Goal: Information Seeking & Learning: Get advice/opinions

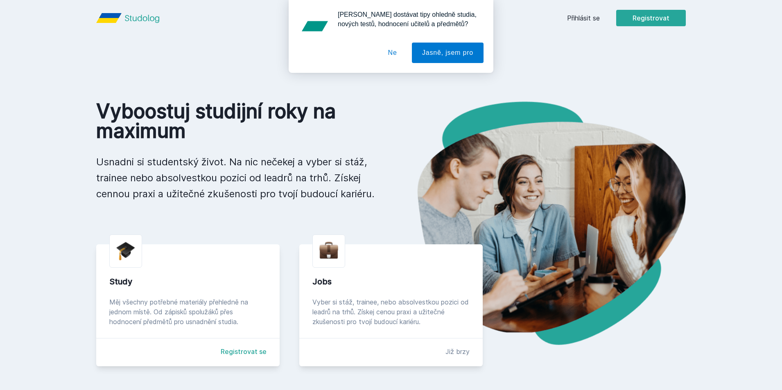
drag, startPoint x: 386, startPoint y: 59, endPoint x: 392, endPoint y: 56, distance: 6.8
click at [386, 59] on button "Ne" at bounding box center [392, 53] width 29 height 20
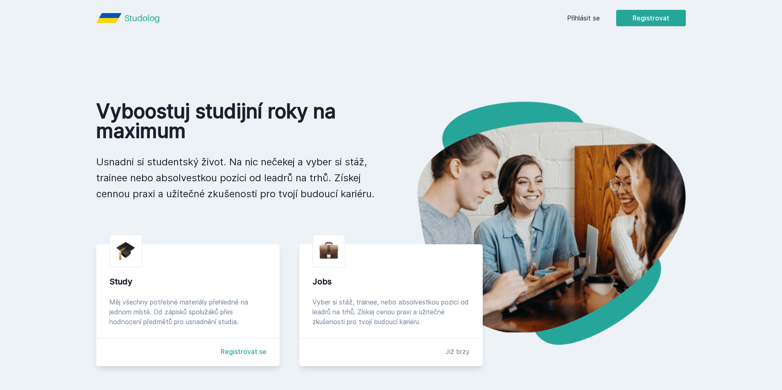
click at [588, 18] on link "Přihlásit se" at bounding box center [583, 18] width 33 height 10
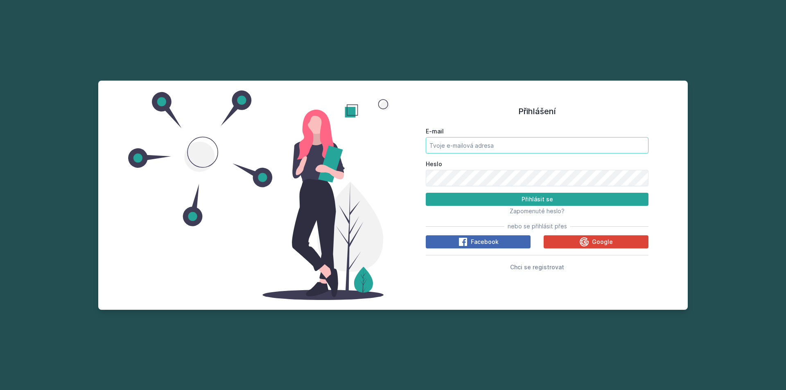
click at [498, 143] on input "E-mail" at bounding box center [537, 145] width 223 height 16
type input "[EMAIL_ADDRESS][DOMAIN_NAME]"
click at [426, 193] on button "Přihlásit se" at bounding box center [537, 199] width 223 height 13
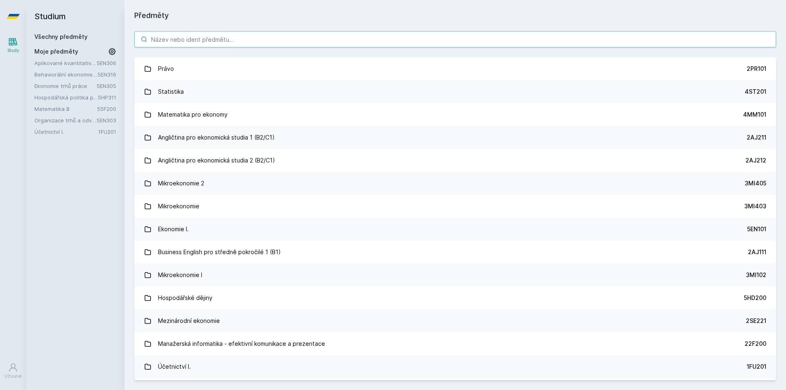
click at [351, 41] on input "search" at bounding box center [455, 39] width 642 height 16
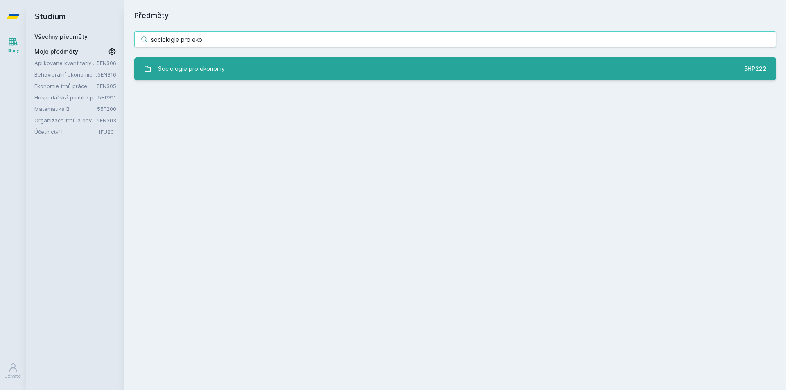
type input "sociologie pro eko"
click at [309, 66] on link "Sociologie pro ekonomy 5HP222" at bounding box center [455, 68] width 642 height 23
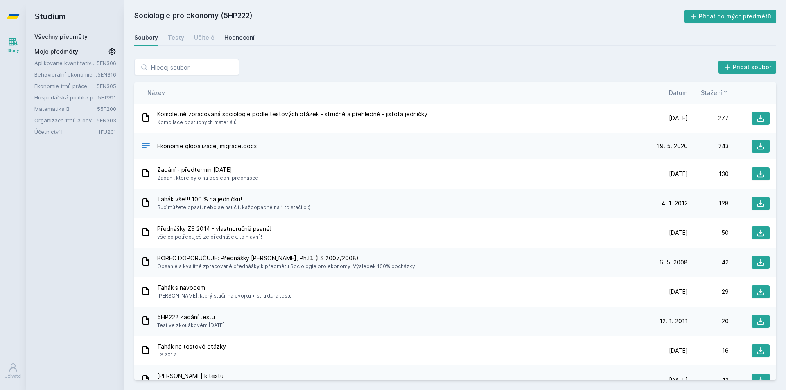
click at [244, 41] on div "Hodnocení" at bounding box center [239, 38] width 30 height 8
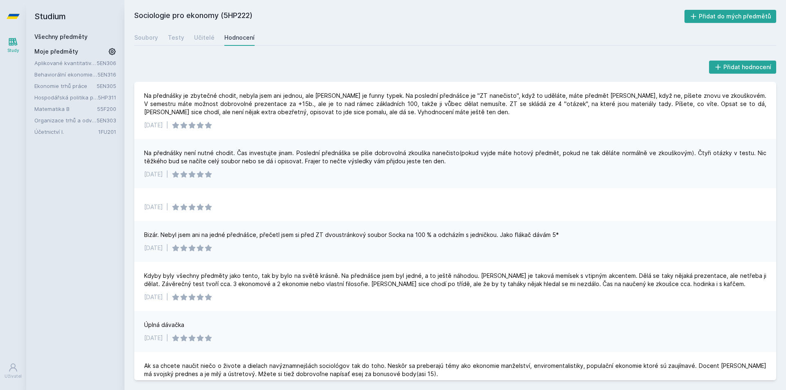
click at [389, 54] on div "Přidat hodnocení Na přednášky je zbytečné chodit, nebyla jsem ani jednou, ale […" at bounding box center [456, 219] width 662 height 341
click at [151, 40] on div "Soubory" at bounding box center [146, 38] width 24 height 8
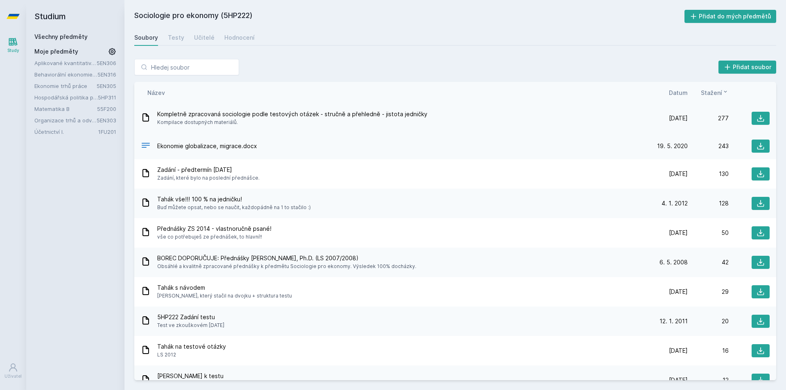
click at [247, 115] on span "Kompletně zpracovaná sociologie podle testových otázek - stručně a přehledně - …" at bounding box center [292, 114] width 270 height 8
click at [460, 129] on div "Kompletně zpracovaná sociologie podle testových otázek - stručně a přehledně - …" at bounding box center [455, 118] width 642 height 29
click at [765, 120] on button at bounding box center [761, 118] width 18 height 13
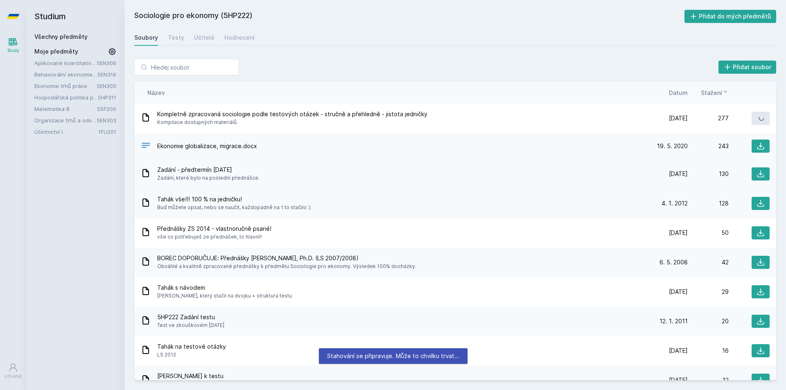
click at [498, 173] on div "Zadání - předtermín [DATE] Zadání, které bylo na poslední přednášce." at bounding box center [394, 174] width 506 height 16
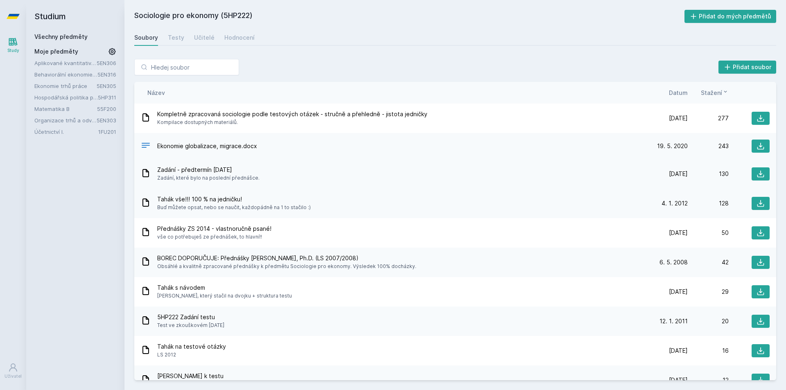
click at [575, 176] on div "Zadání - předtermín [DATE] Zadání, které bylo na poslední přednášce." at bounding box center [394, 174] width 506 height 16
click at [360, 231] on div "Přednášky ZS 2014 - vlastnoručně psané! vše co potřebuješ ze přednášek, to hlav…" at bounding box center [394, 233] width 506 height 16
click at [414, 204] on div "Tahák vše!!! 100 % na jedničku! Buď můžete opsat, nebo se naučit, každopádně na…" at bounding box center [394, 203] width 506 height 16
click at [481, 186] on div "Zadání - předtermín [DATE] Zadání, které bylo na poslední přednášce. [DATE] [DA…" at bounding box center [455, 173] width 642 height 29
click at [758, 174] on icon at bounding box center [761, 174] width 7 height 7
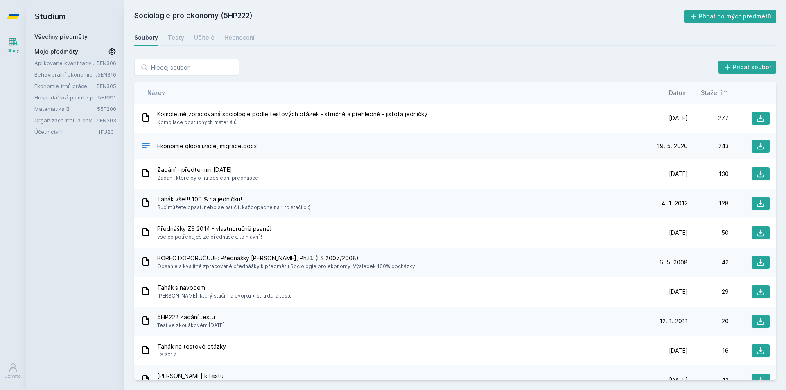
drag, startPoint x: 655, startPoint y: 328, endPoint x: 668, endPoint y: 326, distance: 12.8
click at [655, 328] on div "[DATE] [DATE] 20" at bounding box center [708, 321] width 123 height 13
click at [752, 324] on button at bounding box center [761, 321] width 18 height 13
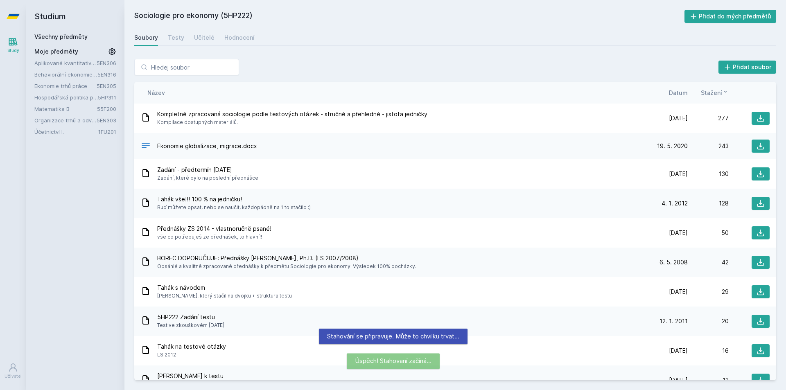
click at [432, 332] on div "Stahování se připravuje. Může to chvilku trvat…" at bounding box center [393, 337] width 149 height 16
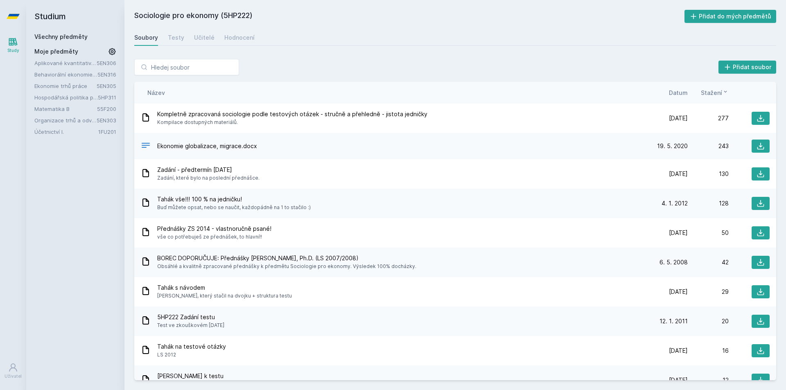
click at [308, 202] on div "Tahák vše!!! 100 % na jedničku! Buď můžete opsat, nebo se naučit, každopádně na…" at bounding box center [394, 203] width 506 height 16
click at [328, 181] on div "Zadání - předtermín [DATE] Zadání, které bylo na poslední přednášce." at bounding box center [394, 174] width 506 height 16
click at [628, 155] on div "Ekonomie globalizace, migrace.docx [DATE] [DATE] 243" at bounding box center [455, 146] width 642 height 26
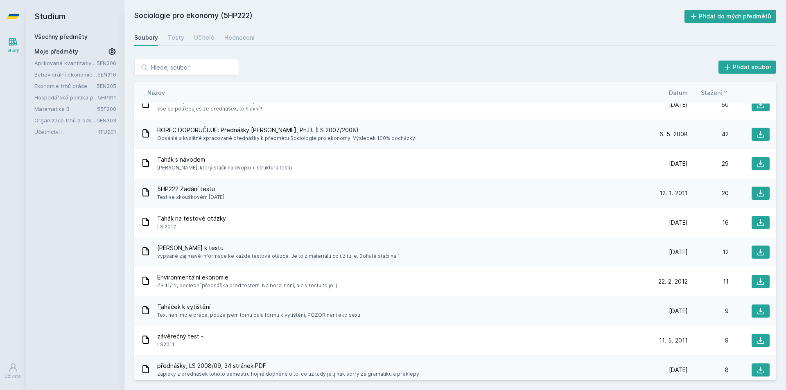
scroll to position [164, 0]
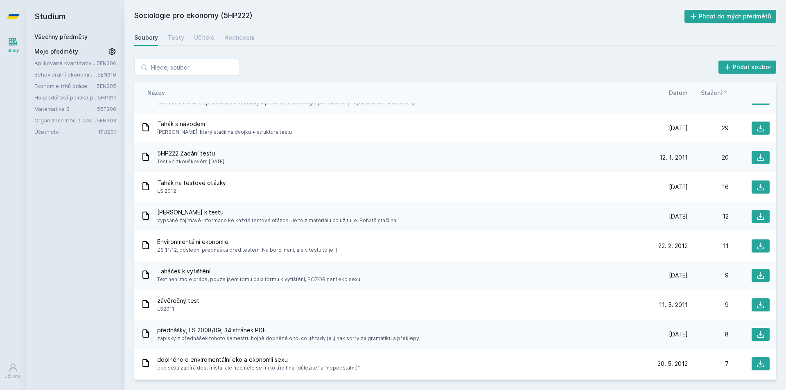
click at [65, 36] on link "Všechny předměty" at bounding box center [60, 36] width 53 height 7
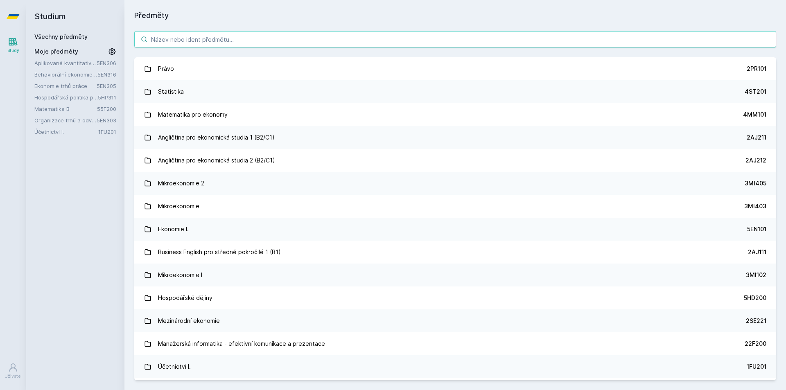
click at [168, 36] on input "search" at bounding box center [455, 39] width 642 height 16
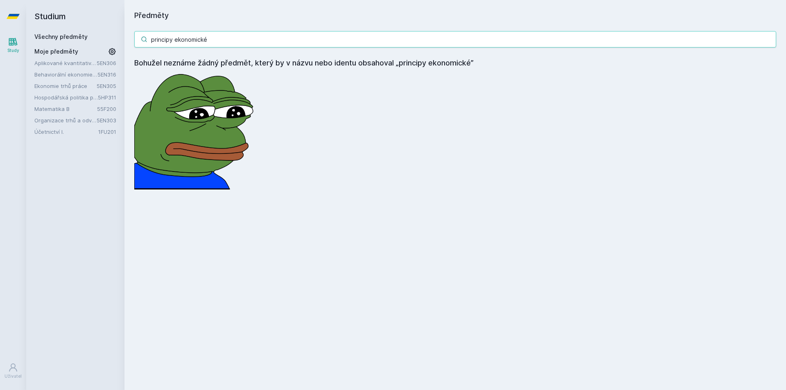
drag, startPoint x: 233, startPoint y: 36, endPoint x: 131, endPoint y: 43, distance: 102.6
click at [165, 42] on input "principy ekonomické" at bounding box center [455, 39] width 642 height 16
click at [228, 41] on input "principy ekonomické" at bounding box center [455, 39] width 642 height 16
drag, startPoint x: 228, startPoint y: 41, endPoint x: 150, endPoint y: 43, distance: 77.8
click at [150, 43] on input "principy ekonomické" at bounding box center [455, 39] width 642 height 16
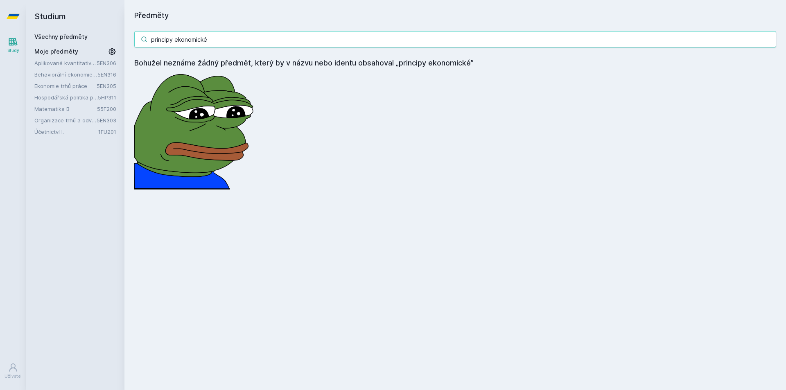
paste input "5HP100"
type input "5HP100"
click at [769, 40] on input "5HP100" at bounding box center [455, 39] width 642 height 16
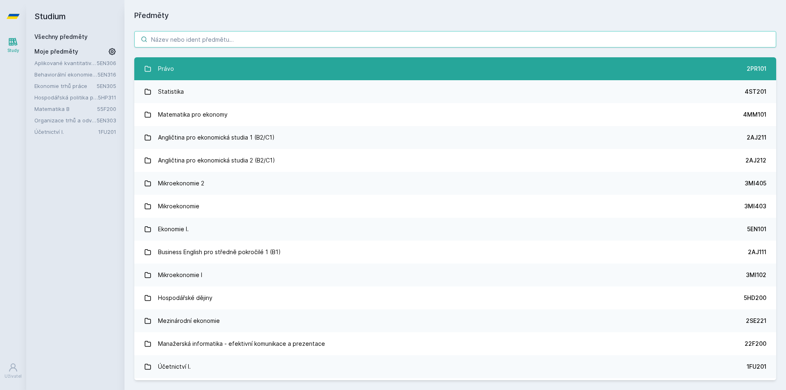
paste input "5HP100"
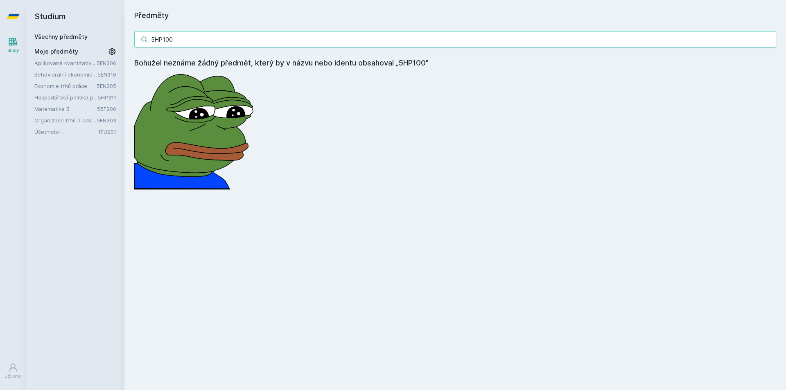
drag, startPoint x: 188, startPoint y: 43, endPoint x: 135, endPoint y: 45, distance: 53.3
click at [184, 43] on input "5HP100" at bounding box center [455, 39] width 642 height 16
click at [207, 38] on input "5HP100" at bounding box center [455, 39] width 642 height 16
drag, startPoint x: 179, startPoint y: 38, endPoint x: 143, endPoint y: 40, distance: 36.5
click at [143, 40] on div "5HP100" at bounding box center [455, 39] width 642 height 16
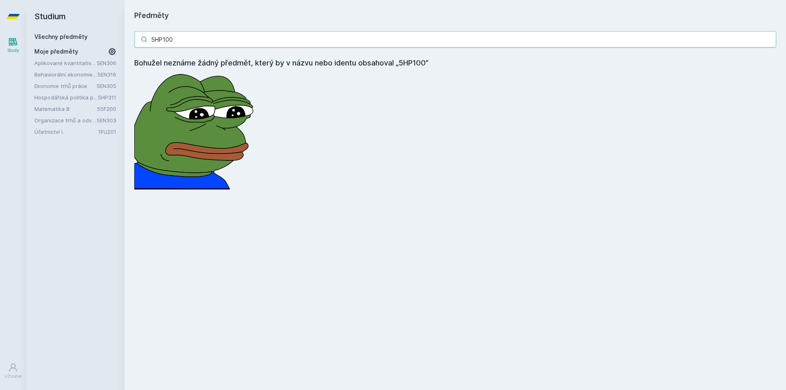
paste input "RE205"
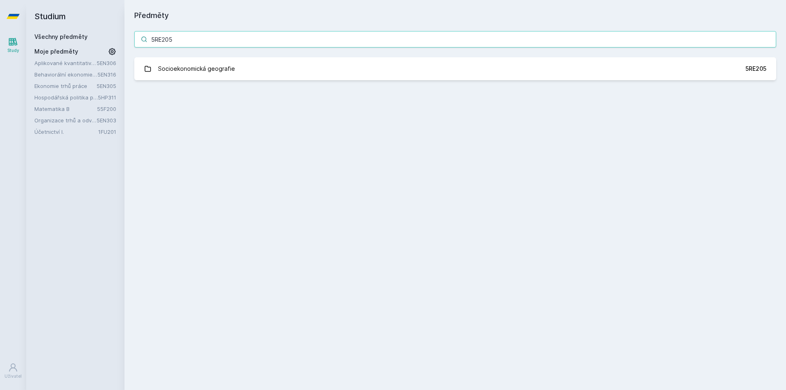
type input "5RE205"
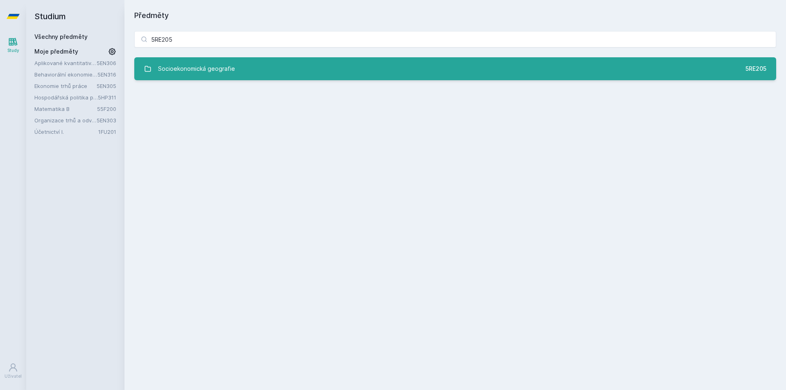
click at [217, 69] on div "Socioekonomická geografie" at bounding box center [196, 69] width 77 height 16
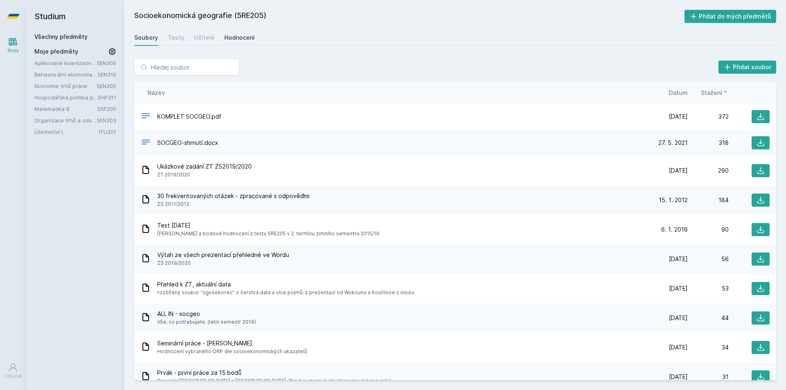
click at [229, 39] on div "Hodnocení" at bounding box center [239, 38] width 30 height 8
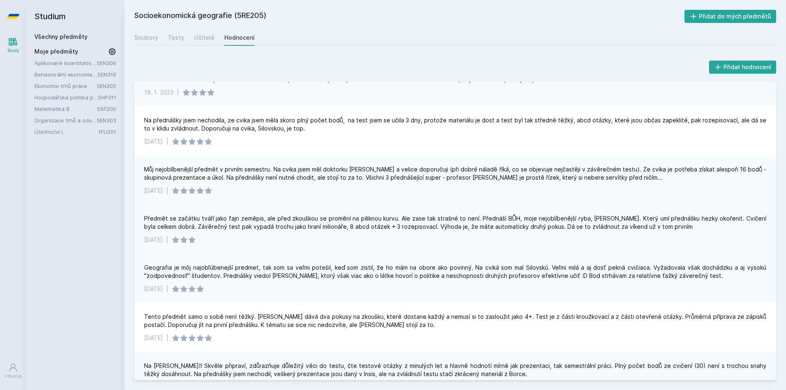
scroll to position [123, 0]
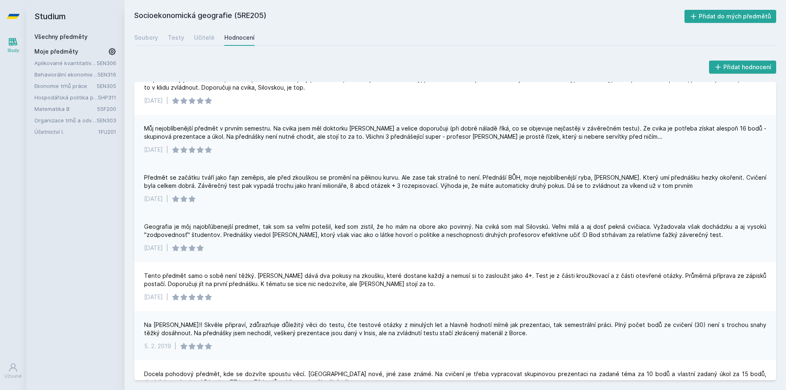
click at [145, 180] on div "Předmět se začátku tváří jako fajn zeměpis, ale před zkouškou se promění na pěk…" at bounding box center [455, 182] width 623 height 16
drag, startPoint x: 196, startPoint y: 178, endPoint x: 332, endPoint y: 177, distance: 135.6
click at [332, 177] on div "Předmět se začátku tváří jako fajn zeměpis, ale před zkouškou se promění na pěk…" at bounding box center [455, 182] width 623 height 16
drag, startPoint x: 345, startPoint y: 177, endPoint x: 372, endPoint y: 180, distance: 27.2
click at [372, 180] on div "Předmět se začátku tváří jako fajn zeměpis, ale před zkouškou se promění na pěk…" at bounding box center [455, 182] width 623 height 16
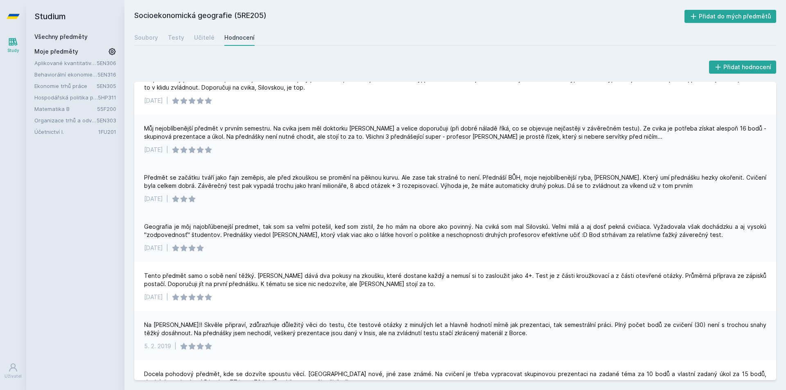
click at [388, 179] on div "Předmět se začátku tváří jako fajn zeměpis, ale před zkouškou se promění na pěk…" at bounding box center [455, 182] width 623 height 16
drag, startPoint x: 414, startPoint y: 179, endPoint x: 455, endPoint y: 176, distance: 41.1
click at [455, 176] on div "Předmět se začátku tváří jako fajn zeměpis, ale před zkouškou se promění na pěk…" at bounding box center [455, 182] width 623 height 16
drag, startPoint x: 468, startPoint y: 175, endPoint x: 491, endPoint y: 180, distance: 23.4
click at [488, 179] on div "Předmět se začátku tváří jako fajn zeměpis, ale před zkouškou se promění na pěk…" at bounding box center [455, 182] width 623 height 16
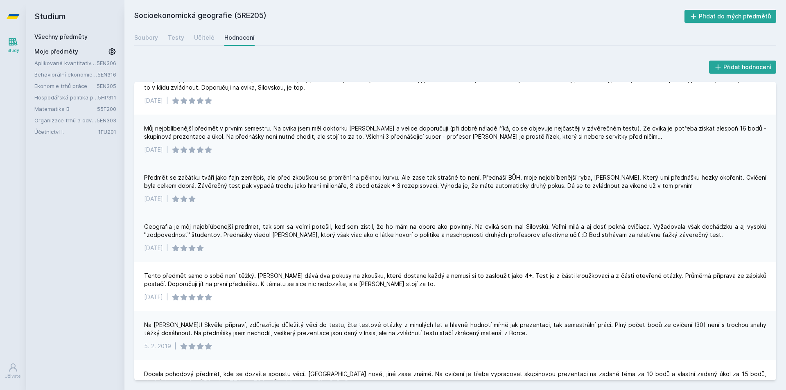
click at [509, 180] on div "Předmět se začátku tváří jako fajn zeměpis, ale před zkouškou se promění na pěk…" at bounding box center [455, 182] width 623 height 16
drag, startPoint x: 629, startPoint y: 176, endPoint x: 695, endPoint y: 179, distance: 66.0
click at [695, 179] on div "Předmět se začátku tváří jako fajn zeměpis, ale před zkouškou se promění na pěk…" at bounding box center [455, 182] width 623 height 16
click at [697, 179] on div "Předmět se začátku tváří jako fajn zeměpis, ale před zkouškou se promění na pěk…" at bounding box center [455, 182] width 623 height 16
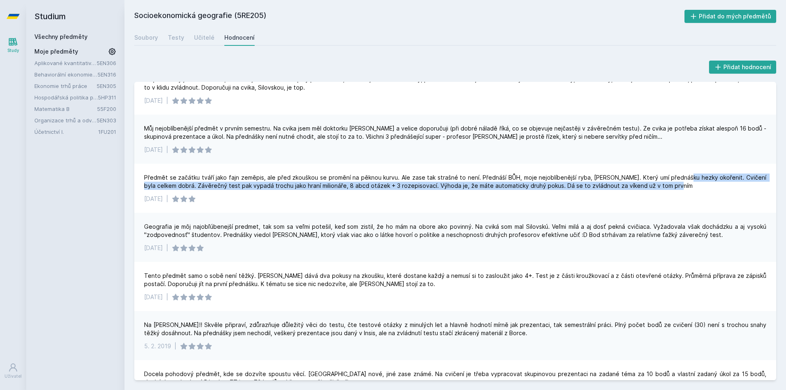
drag, startPoint x: 687, startPoint y: 177, endPoint x: 774, endPoint y: 185, distance: 87.5
click at [774, 185] on div "Za mě zbytečný předmět pro VŠE, ale na druhou stranu dost zajímavý (asi tedy zá…" at bounding box center [455, 231] width 642 height 299
click at [766, 188] on div "Předmět se začátku tváří jako fajn zeměpis, ale před zkouškou se promění na pěk…" at bounding box center [455, 188] width 642 height 49
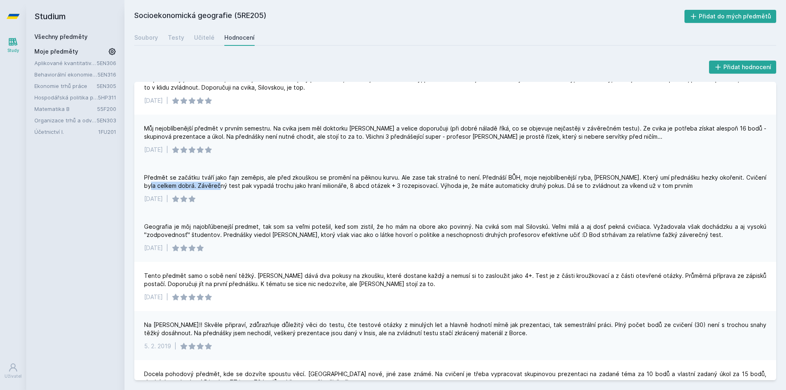
drag, startPoint x: 143, startPoint y: 189, endPoint x: 226, endPoint y: 190, distance: 82.3
click at [222, 190] on div "Předmět se začátku tváří jako fajn zeměpis, ale před zkouškou se promění na pěk…" at bounding box center [455, 188] width 642 height 49
drag, startPoint x: 232, startPoint y: 191, endPoint x: 237, endPoint y: 191, distance: 5.3
click at [234, 191] on div "Předmět se začátku tváří jako fajn zeměpis, ale před zkouškou se promění na pěk…" at bounding box center [455, 188] width 642 height 49
click at [217, 188] on div "Předmět se začátku tváří jako fajn zeměpis, ale před zkouškou se promění na pěk…" at bounding box center [455, 182] width 623 height 16
